Goal: Task Accomplishment & Management: Use online tool/utility

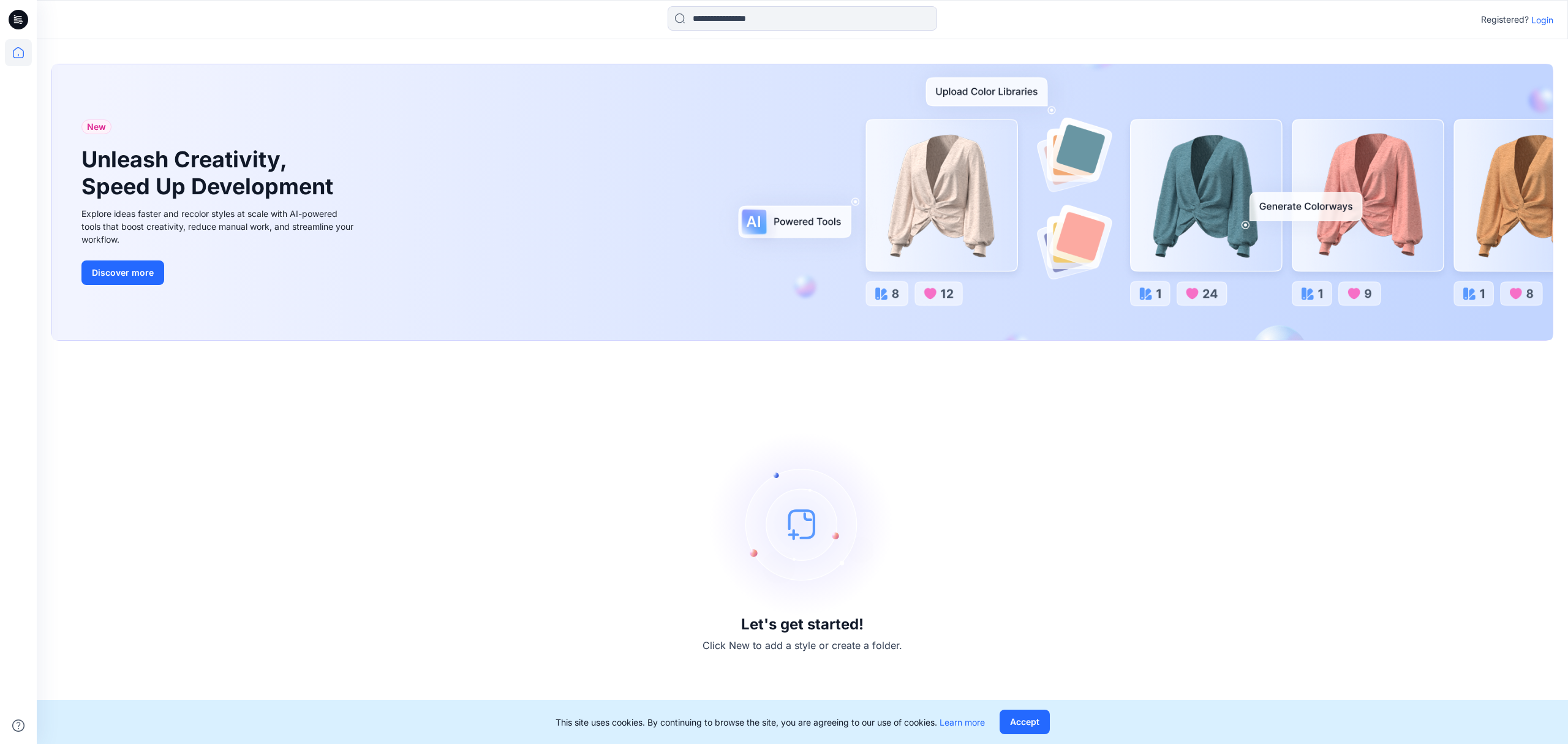
click at [1230, 513] on div "Let's get started! Click New to add a style or create a folder." at bounding box center [802, 542] width 1501 height 374
click at [13, 14] on icon at bounding box center [18, 19] width 19 height 19
click at [18, 51] on icon at bounding box center [18, 52] width 27 height 27
click at [22, 20] on icon at bounding box center [20, 19] width 5 height 1
click at [17, 53] on icon at bounding box center [18, 52] width 27 height 27
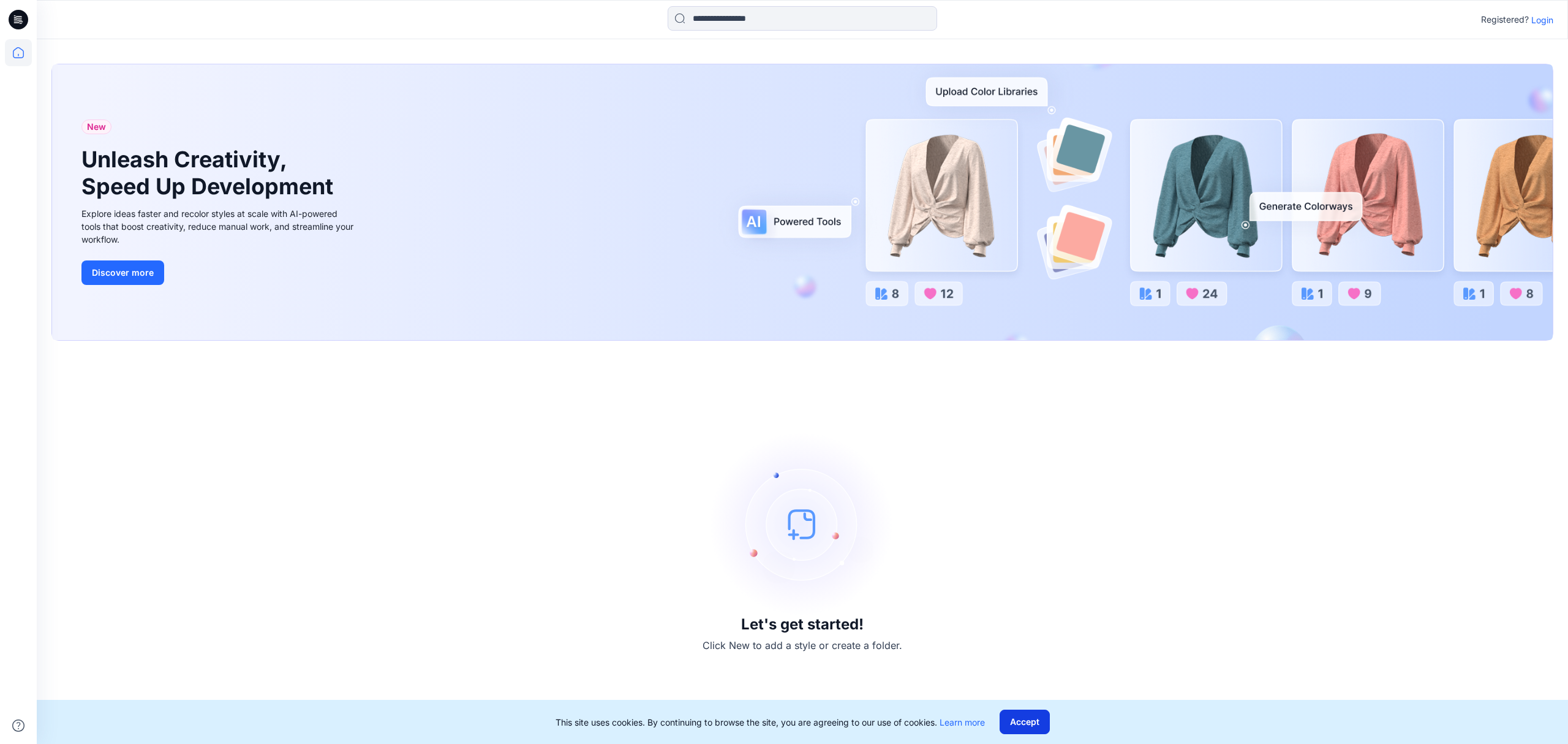
click at [1044, 721] on button "Accept" at bounding box center [1025, 721] width 50 height 24
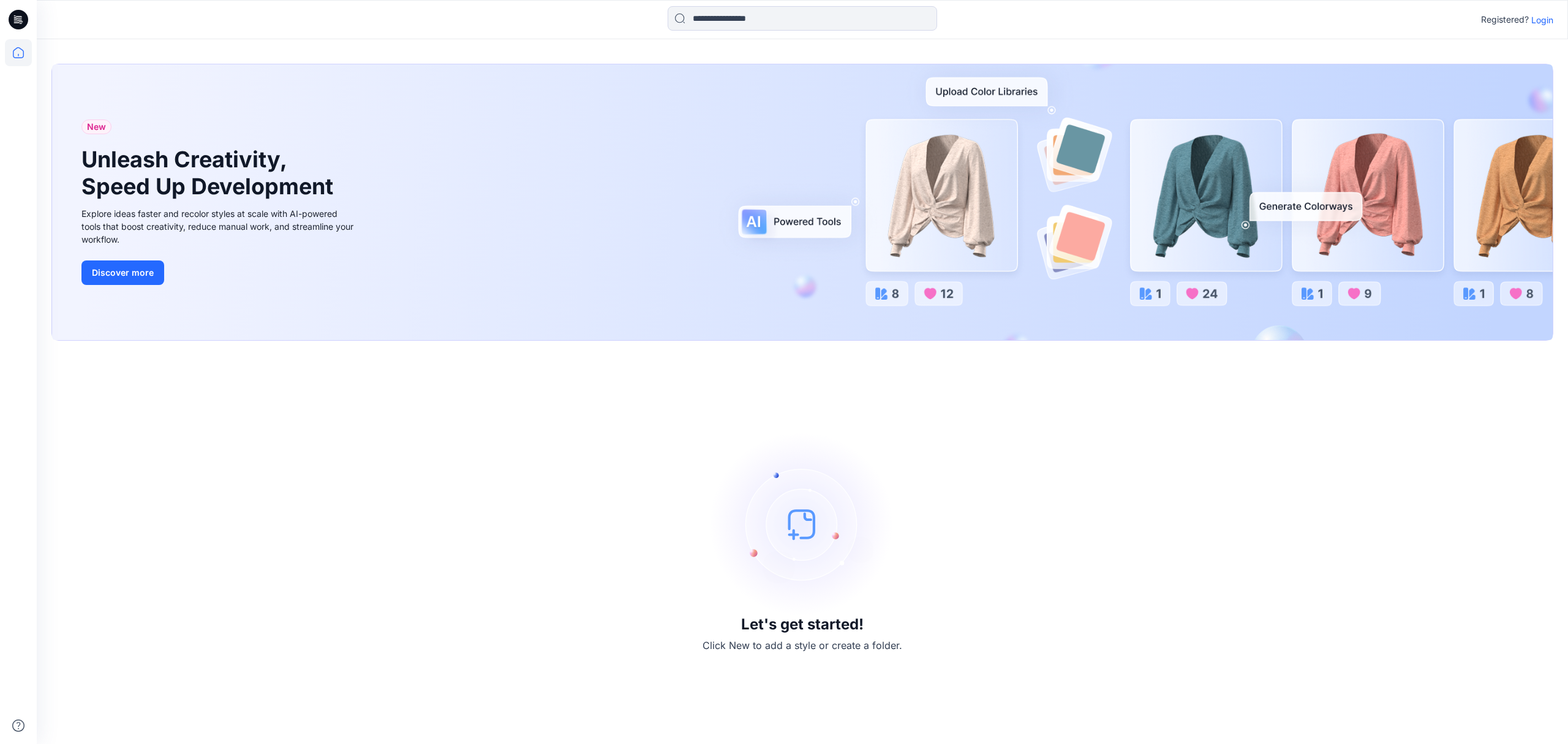
click at [15, 49] on icon at bounding box center [18, 52] width 27 height 27
click at [16, 16] on icon at bounding box center [19, 16] width 6 height 1
click at [18, 50] on icon at bounding box center [18, 52] width 27 height 27
click at [1548, 16] on p "Login" at bounding box center [1542, 19] width 22 height 13
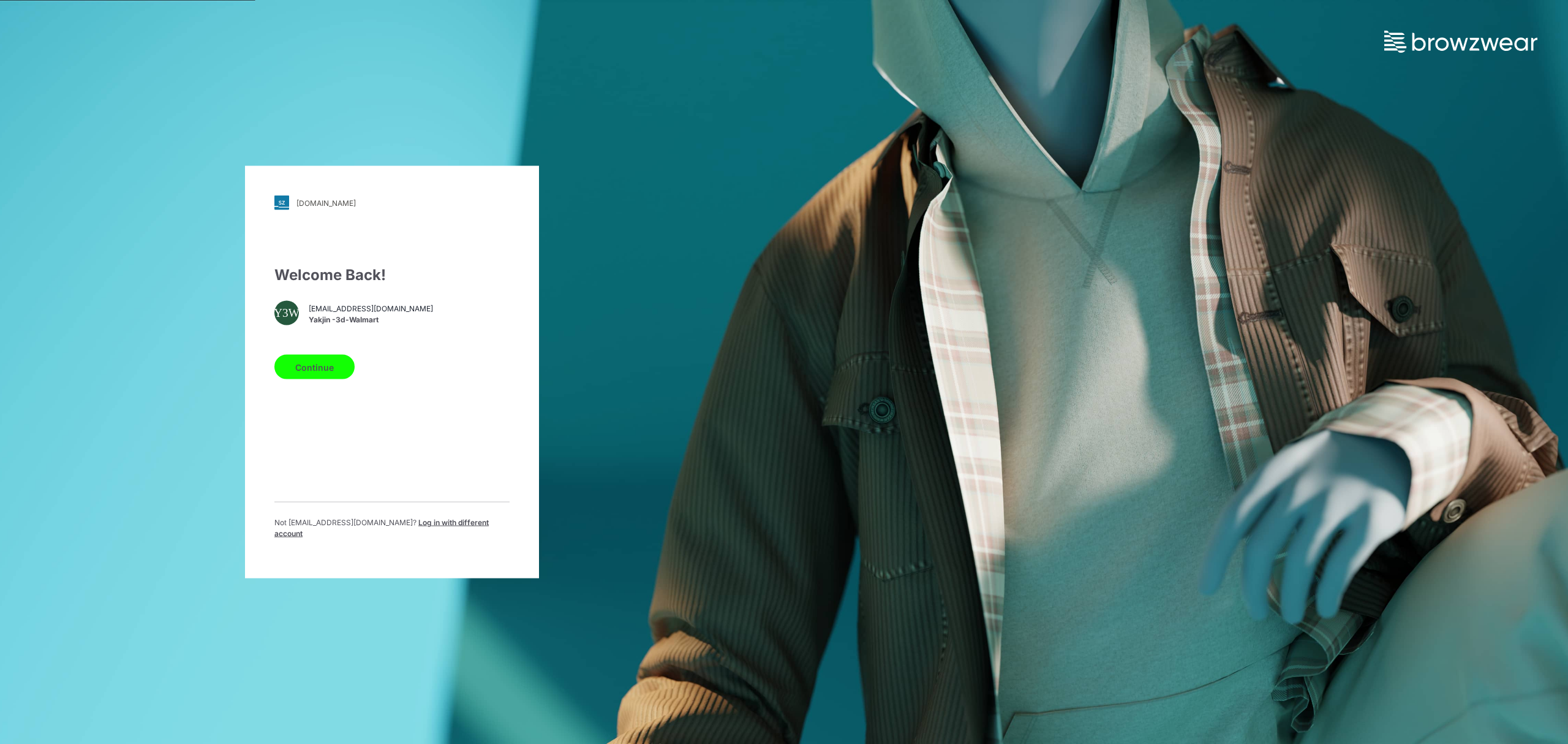
click at [307, 371] on button "Continue" at bounding box center [314, 367] width 80 height 24
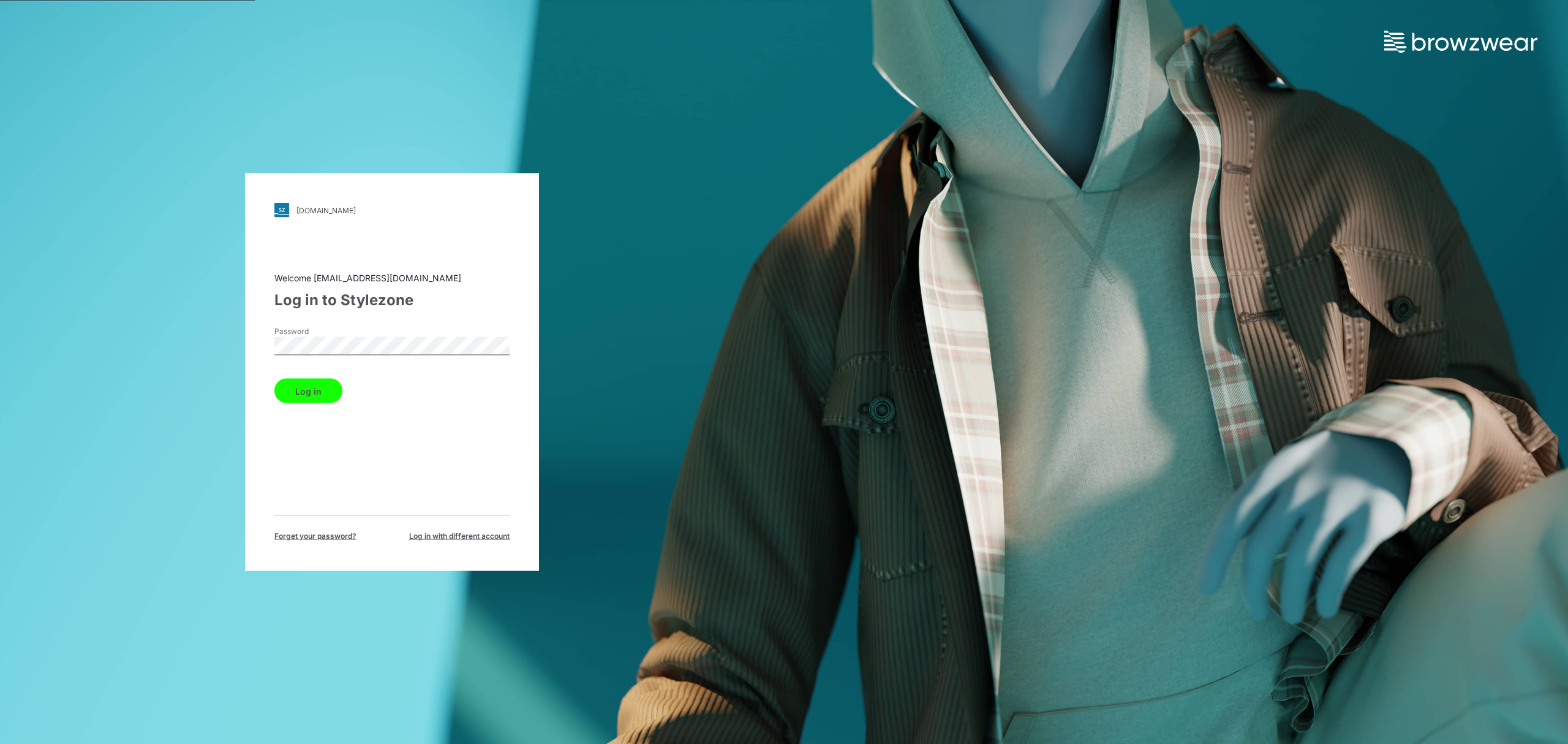
click at [299, 396] on button "Log in" at bounding box center [308, 391] width 68 height 24
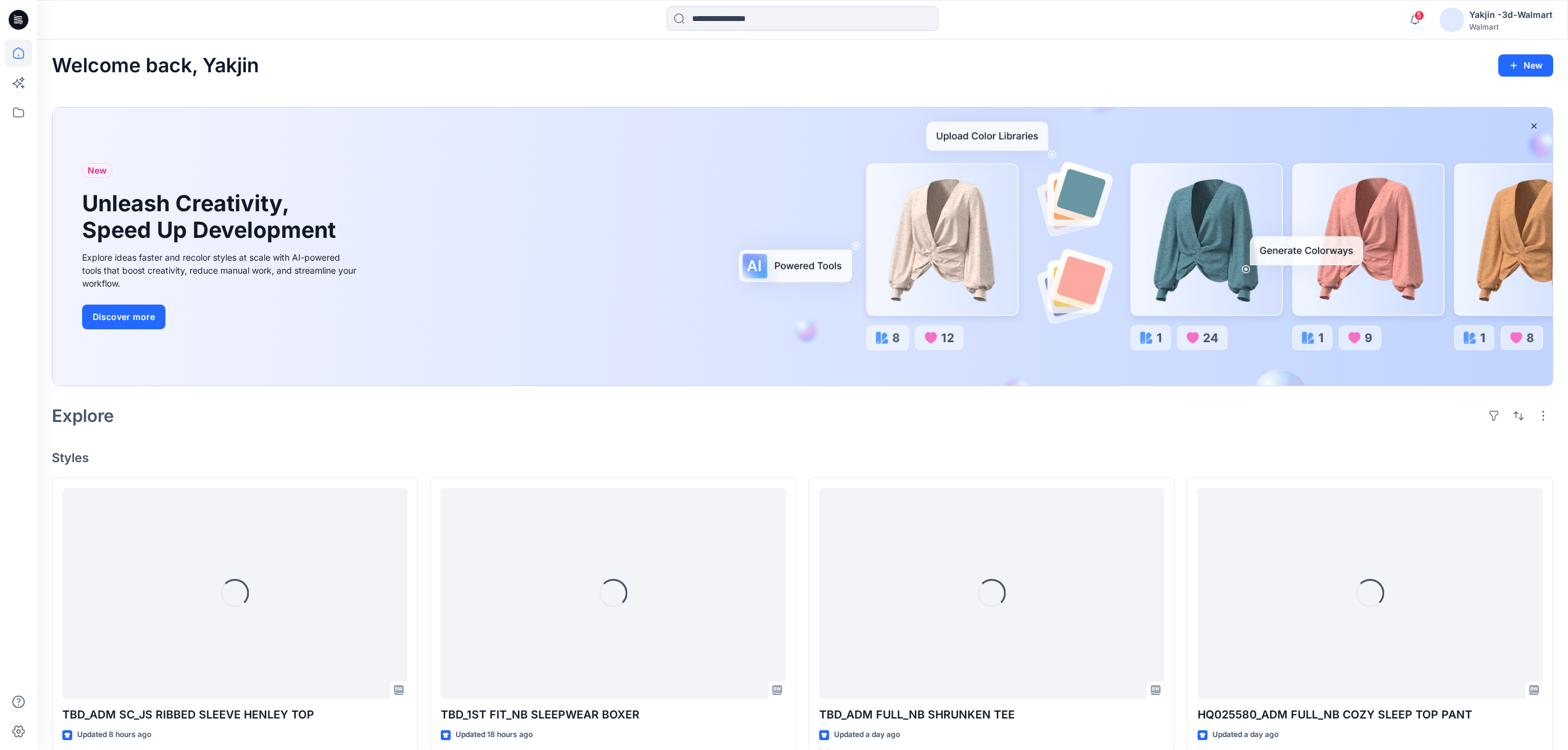
scroll to position [82, 0]
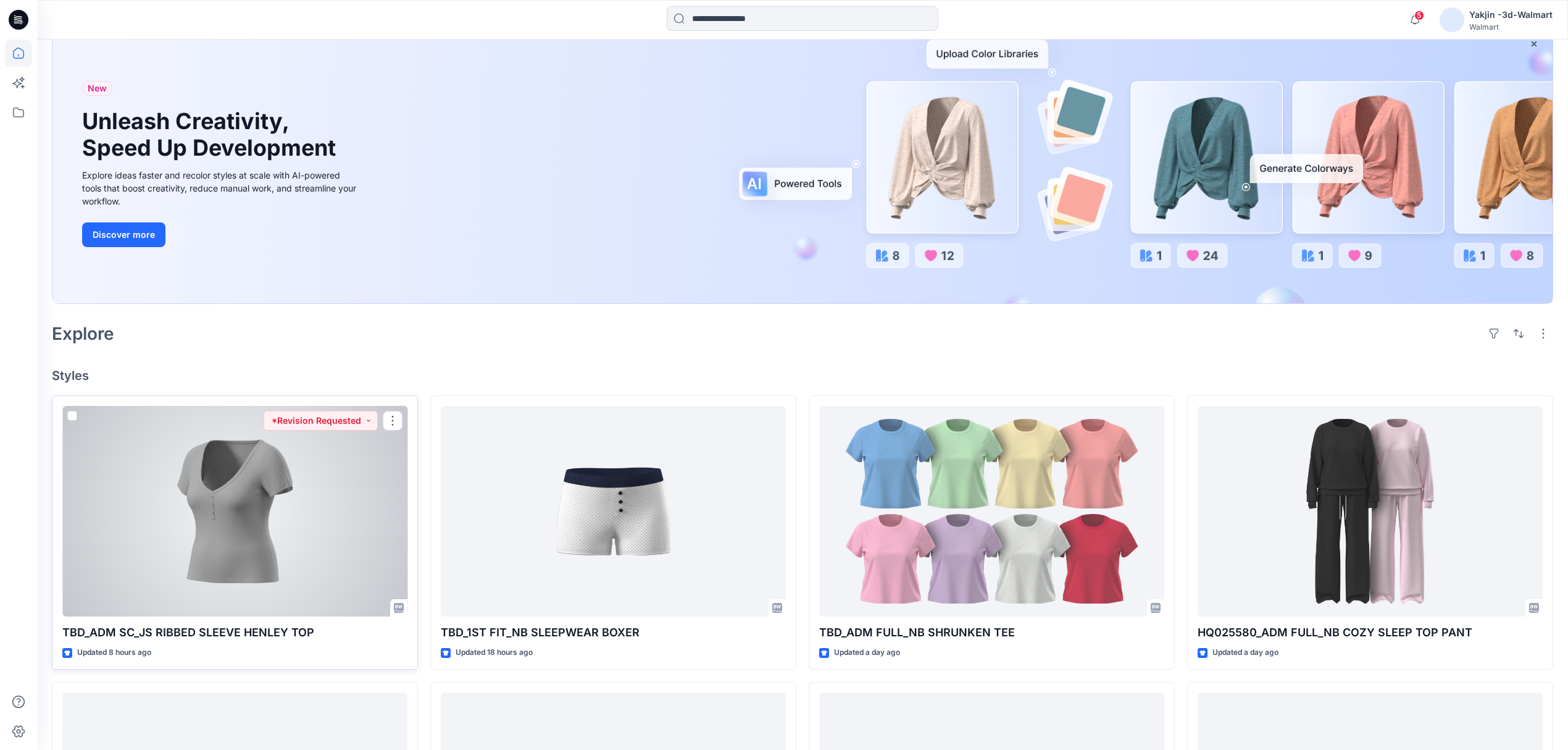
click at [322, 515] on div at bounding box center [235, 511] width 345 height 211
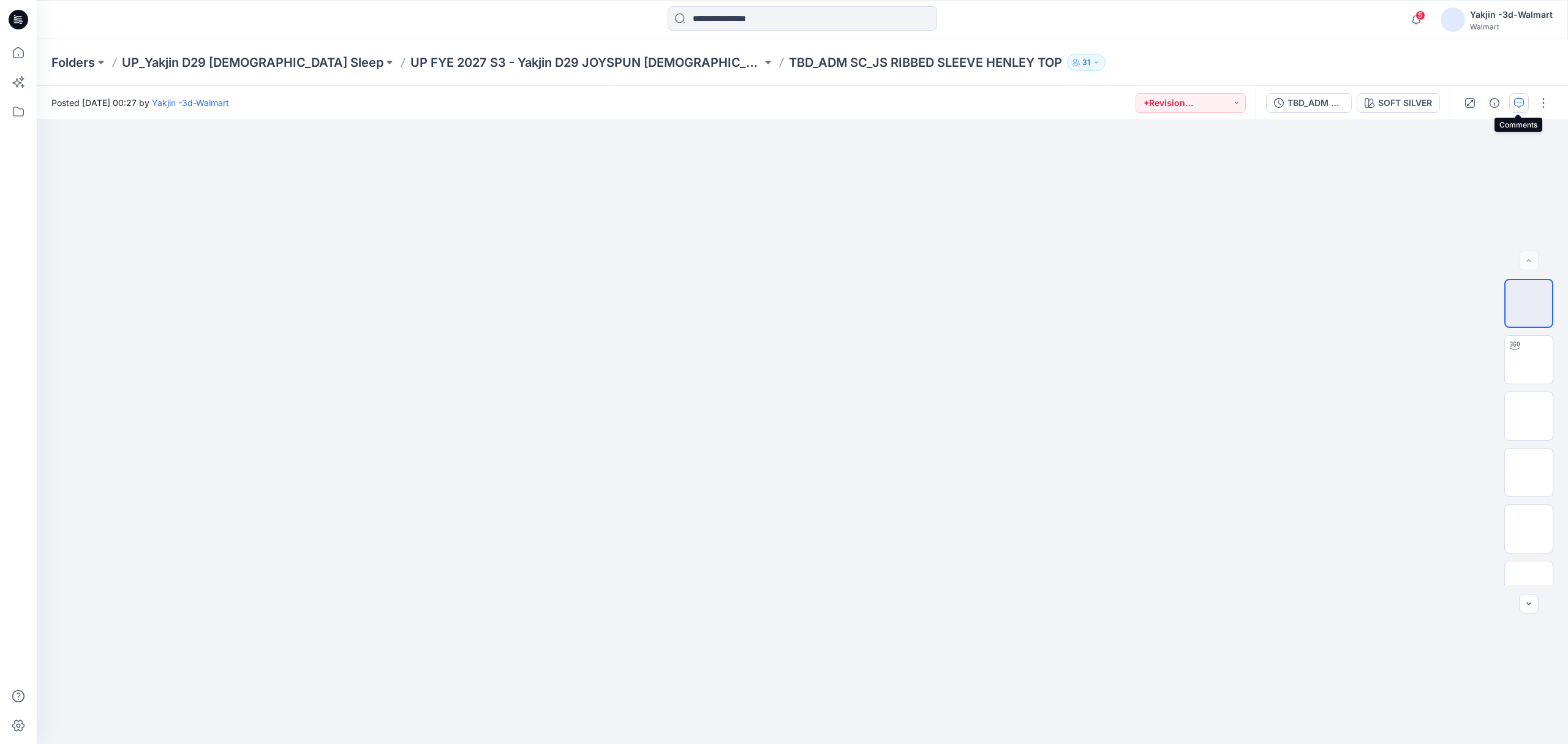
click at [1517, 99] on icon "button" at bounding box center [1519, 103] width 10 height 10
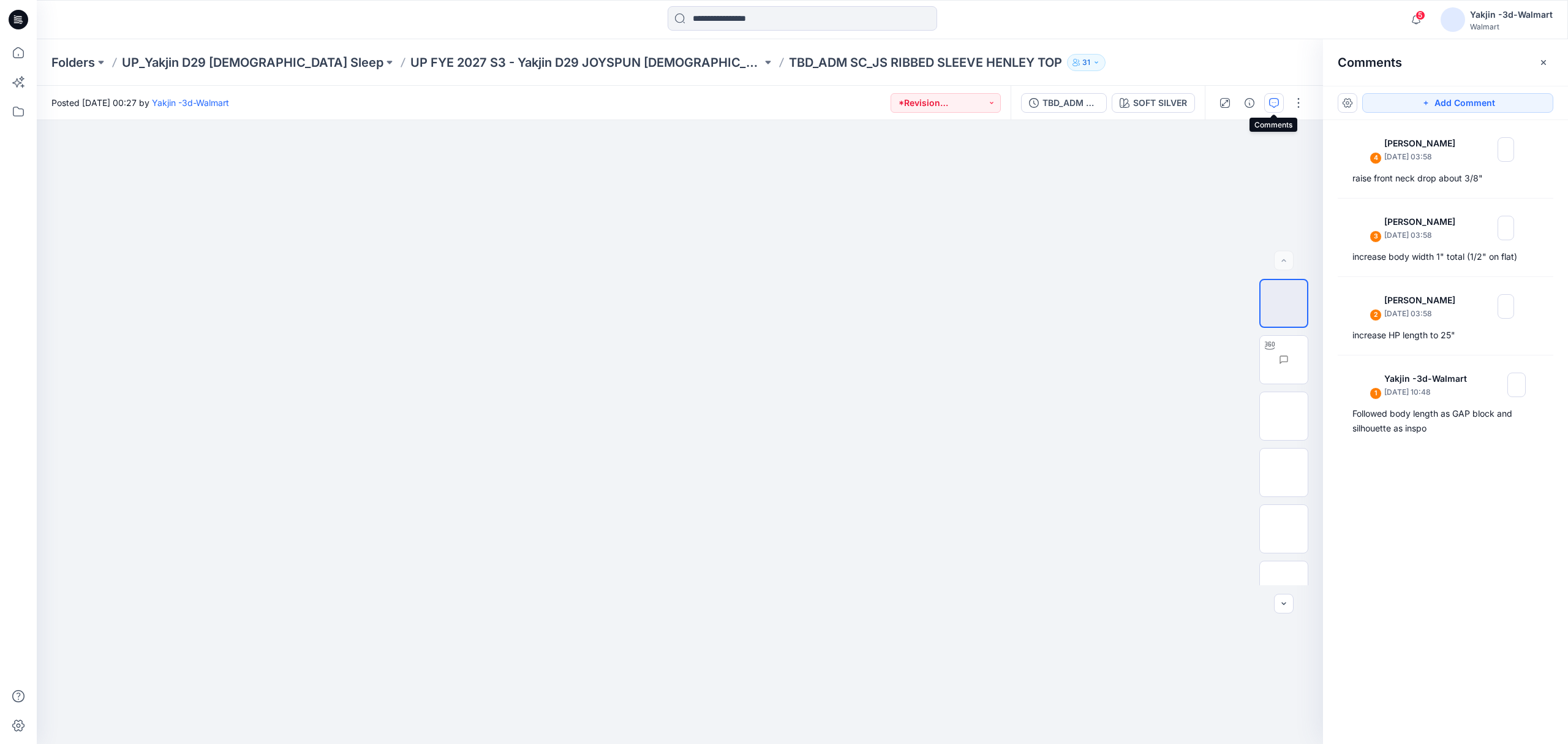
click at [1272, 105] on icon "button" at bounding box center [1274, 103] width 10 height 10
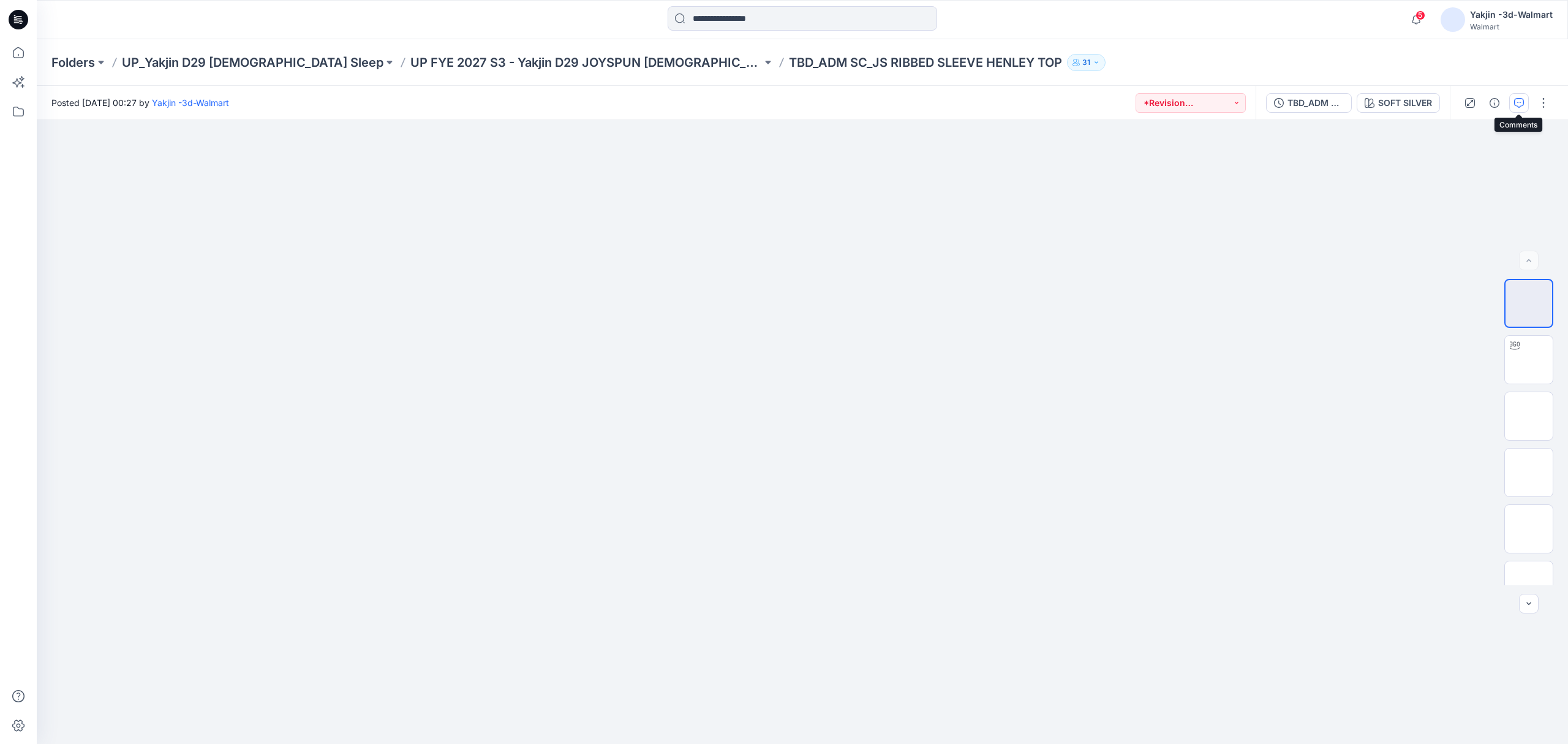
click at [1522, 106] on icon "button" at bounding box center [1519, 103] width 10 height 10
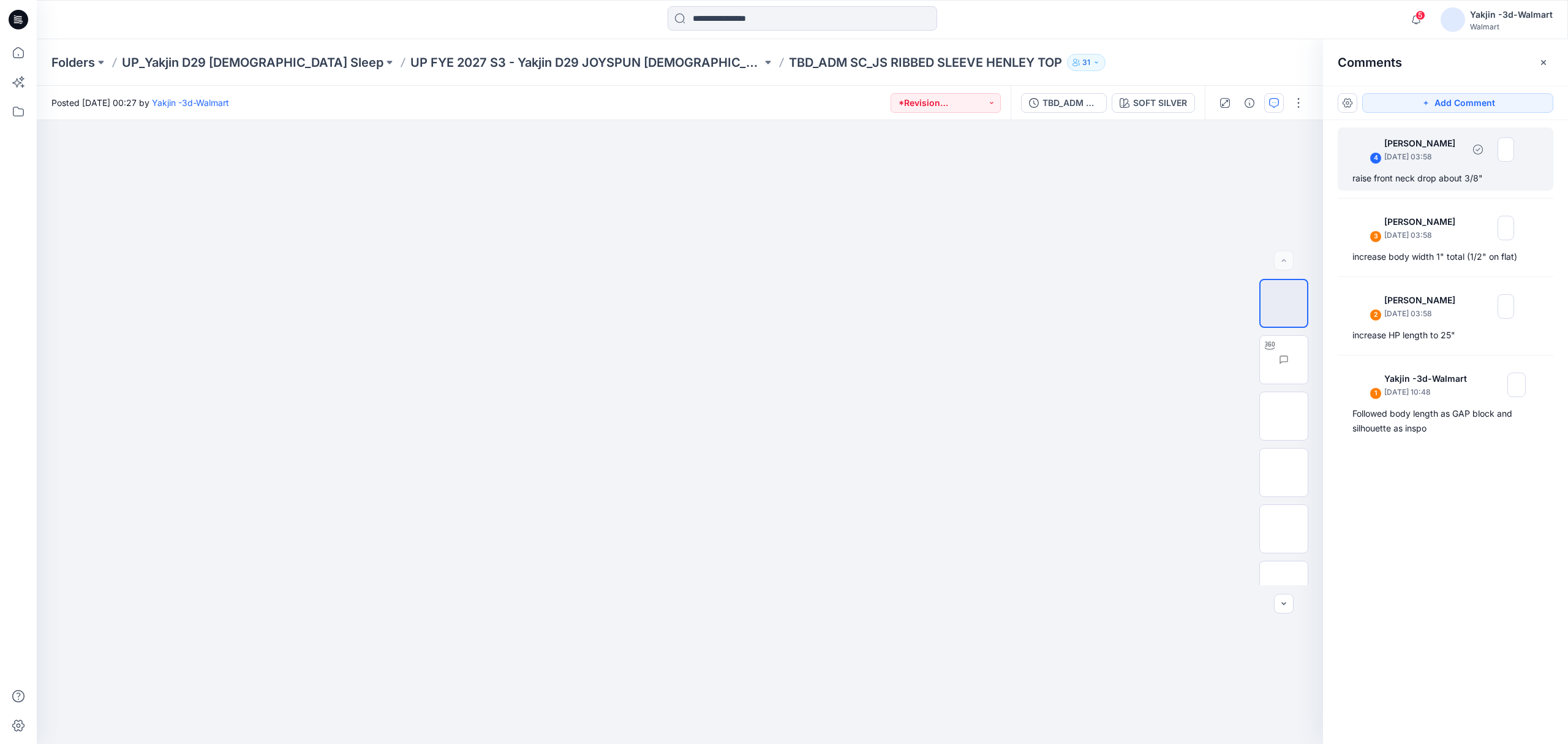
click at [1438, 171] on div "raise front neck drop about 3/8"" at bounding box center [1445, 178] width 186 height 14
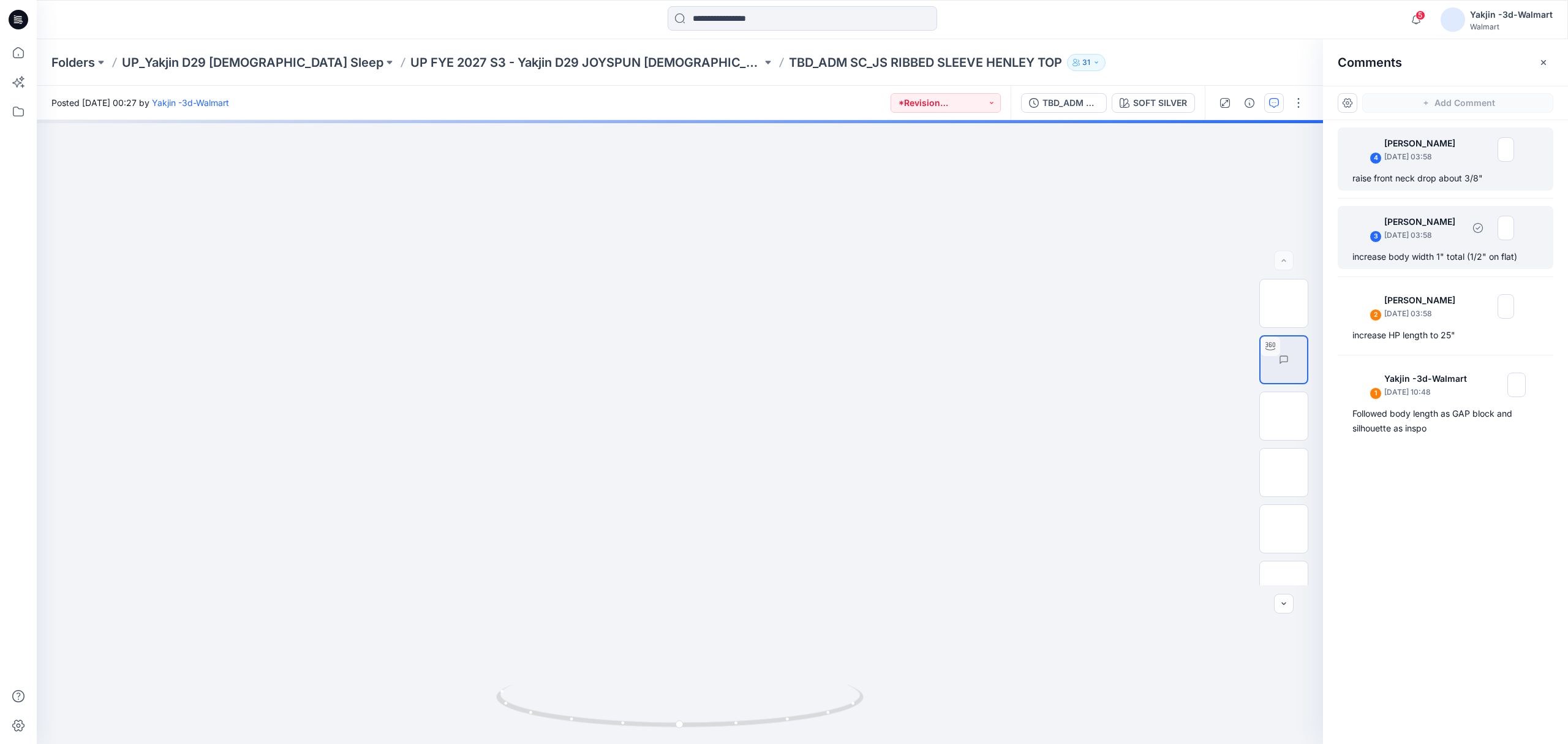
click at [1426, 245] on div "3 Jennifer Yerkes September 18, 2025 03:58 increase body width 1" total (1/2" o…" at bounding box center [1446, 237] width 216 height 63
click at [1272, 114] on div at bounding box center [1261, 103] width 114 height 35
click at [1272, 102] on icon "button" at bounding box center [1274, 102] width 4 height 1
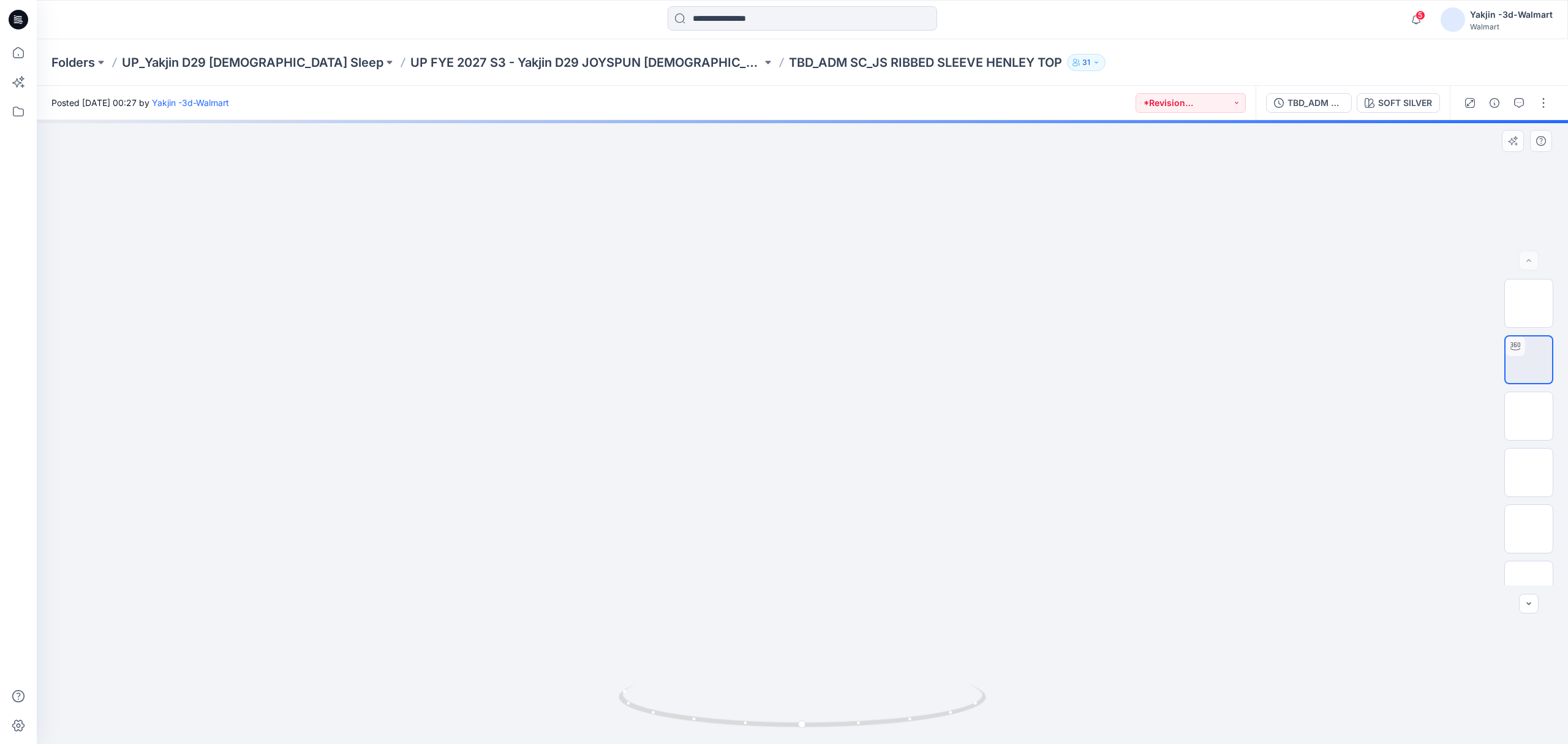
click at [742, 120] on img at bounding box center [803, 120] width 624 height 0
click at [1514, 111] on button "button" at bounding box center [1518, 102] width 19 height 19
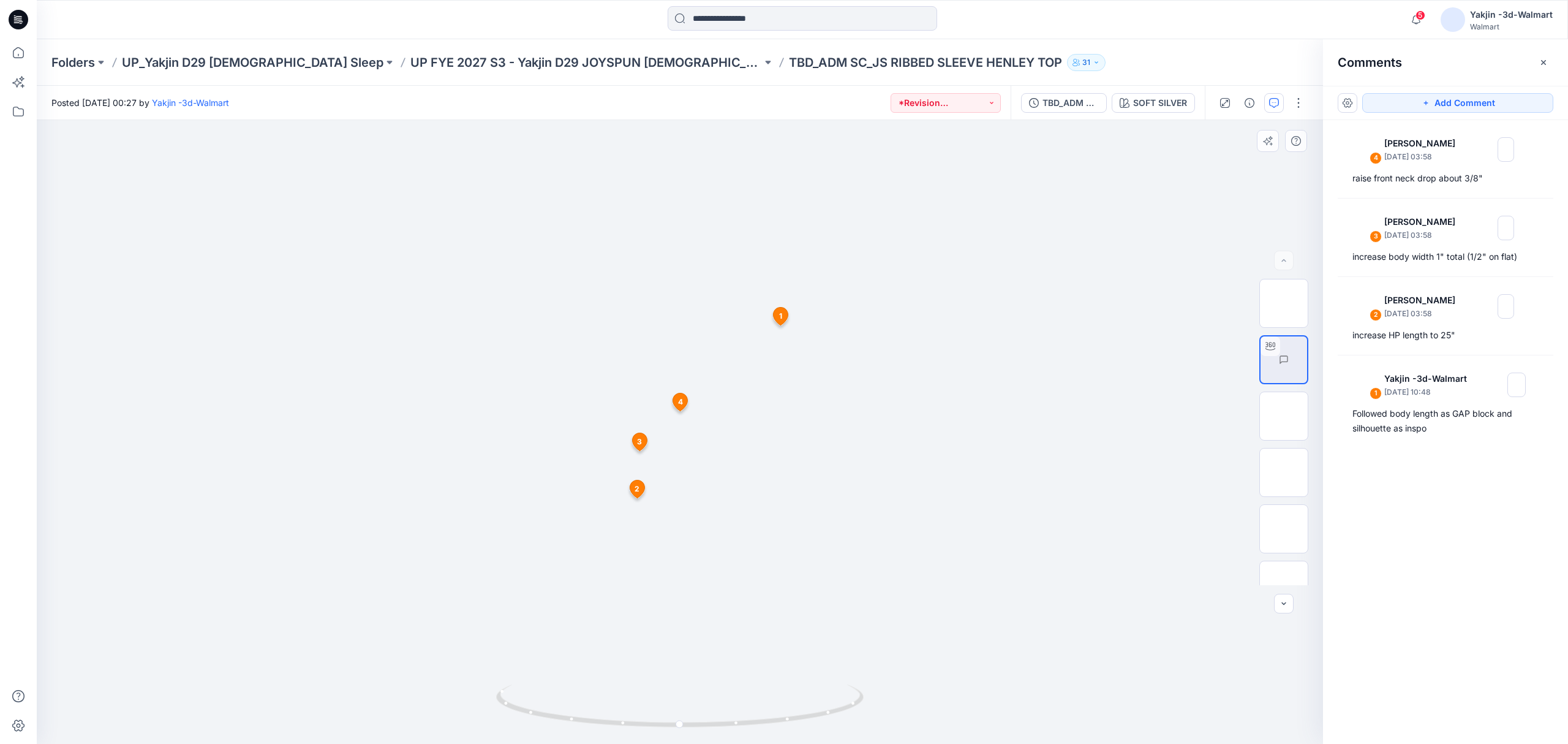
click at [681, 405] on span "4" at bounding box center [680, 402] width 5 height 11
click at [681, 399] on span "4" at bounding box center [680, 402] width 5 height 11
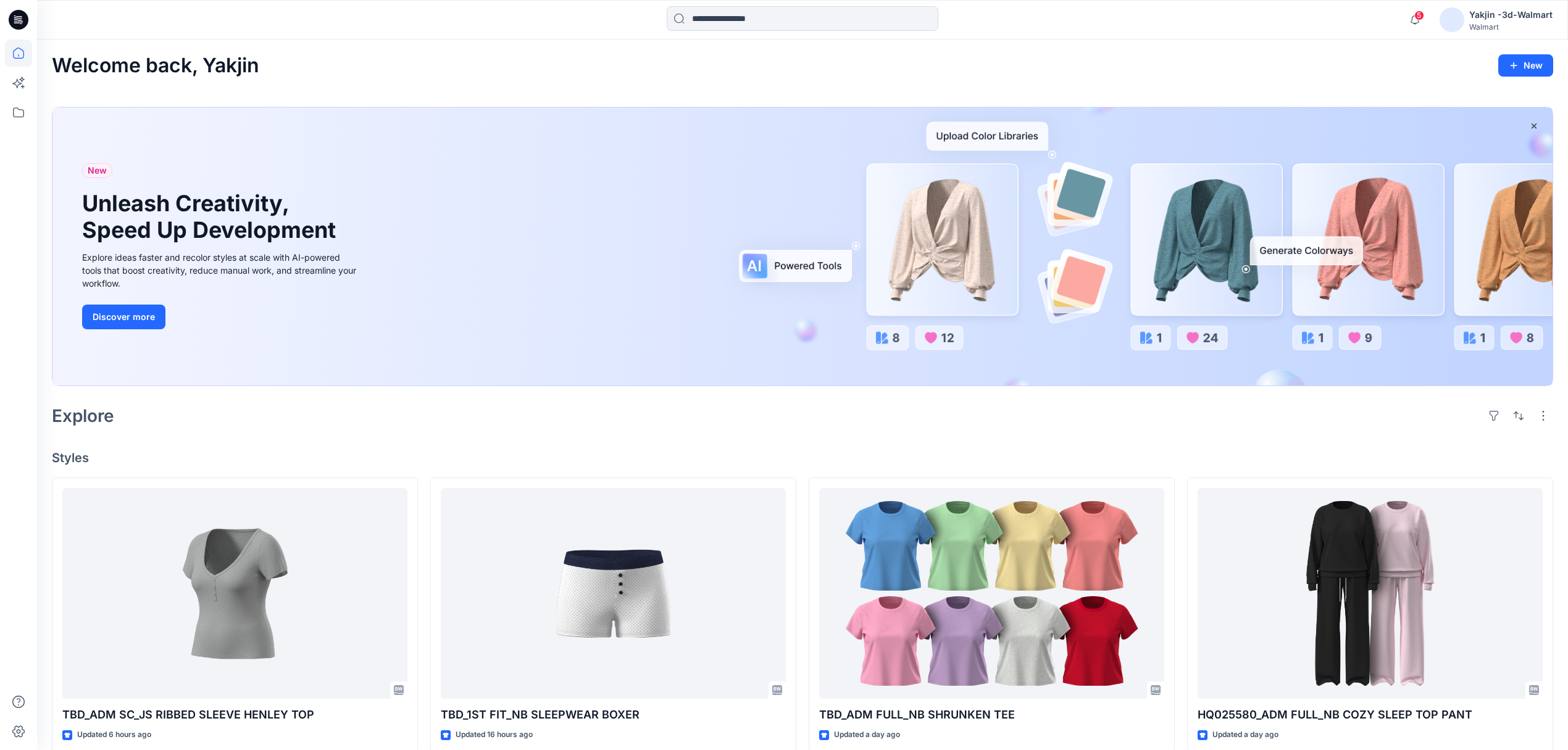
scroll to position [82, 0]
